Goal: Find specific page/section: Find specific page/section

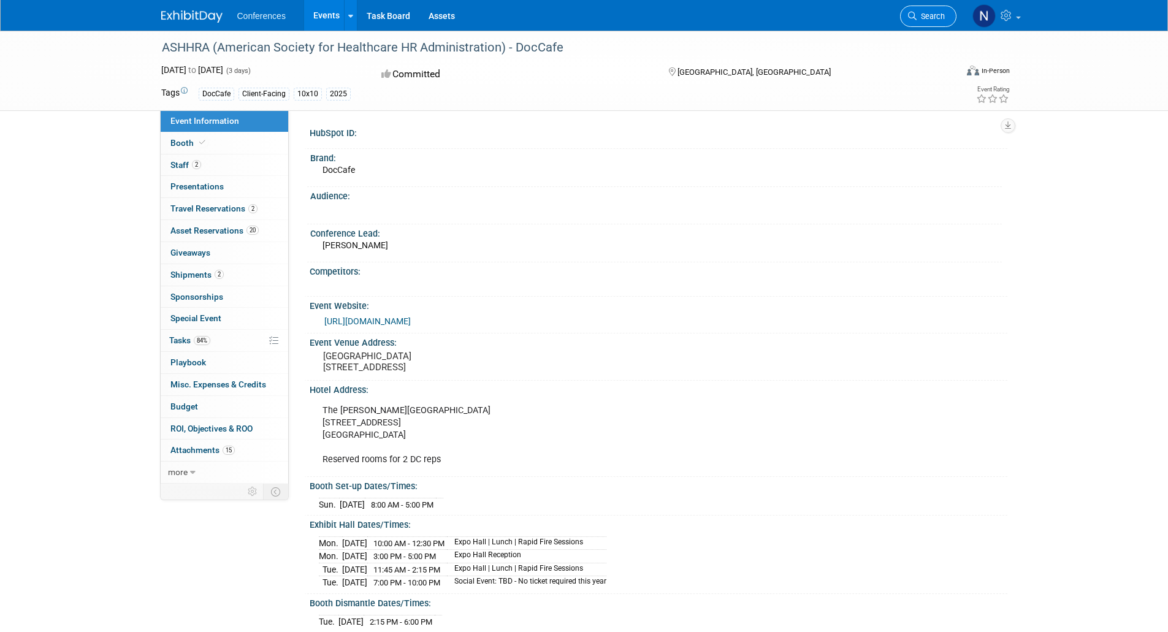
click at [943, 15] on span "Search" at bounding box center [930, 16] width 28 height 9
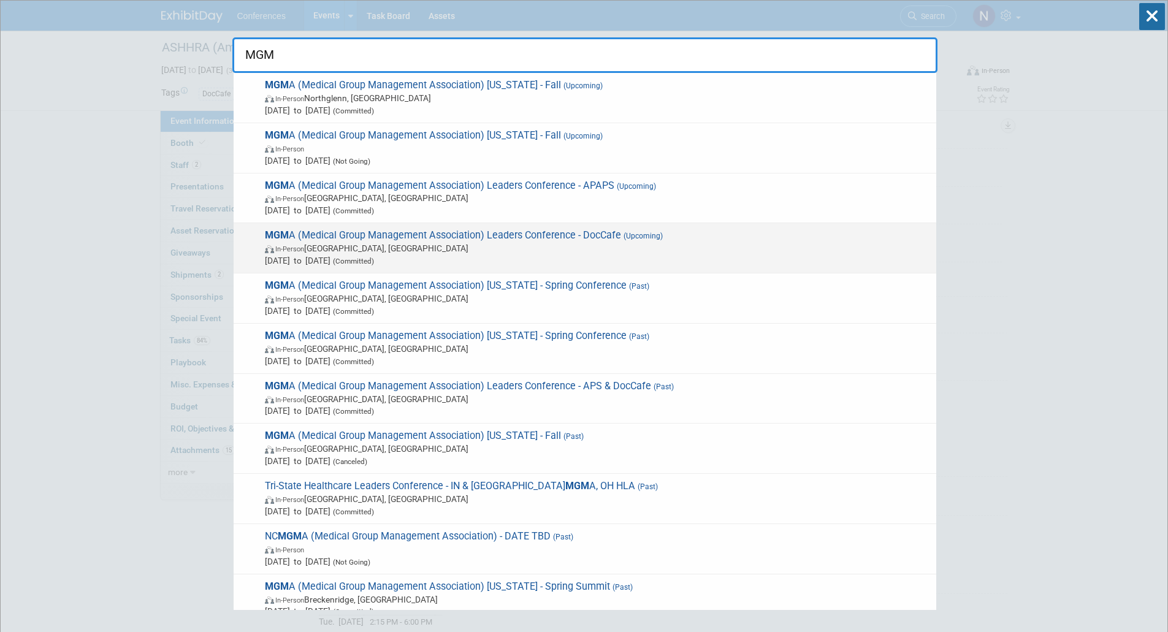
type input "MGM"
click at [545, 246] on span "In-Person [GEOGRAPHIC_DATA], [GEOGRAPHIC_DATA]" at bounding box center [597, 248] width 665 height 12
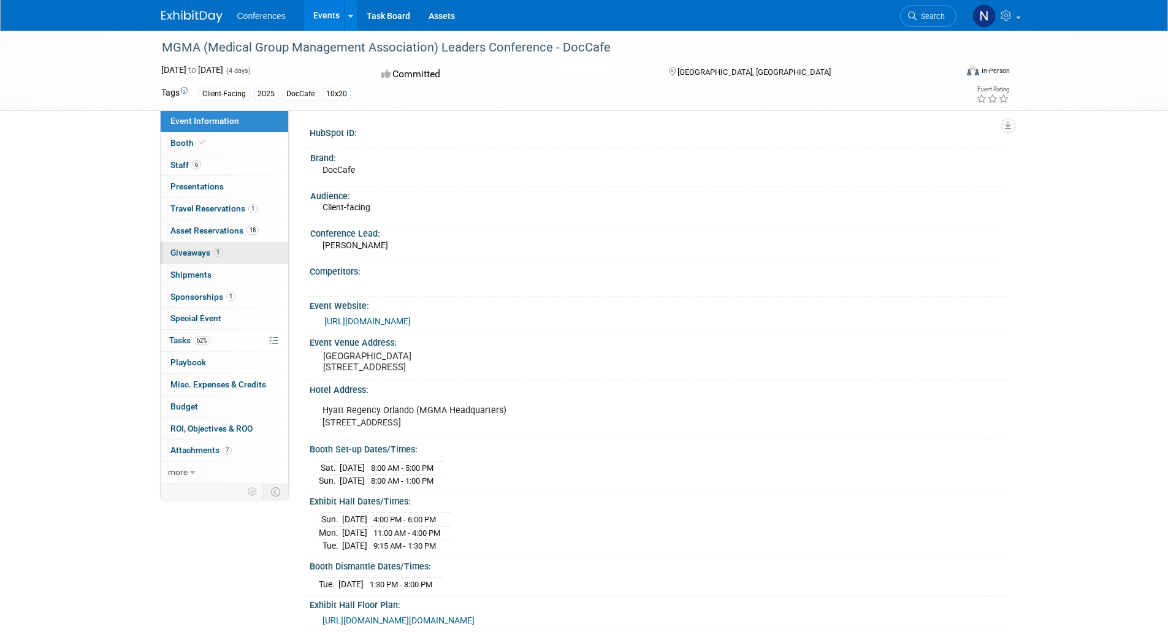
click at [201, 257] on span "Giveaways 1" at bounding box center [196, 253] width 52 height 10
